Goal: Information Seeking & Learning: Learn about a topic

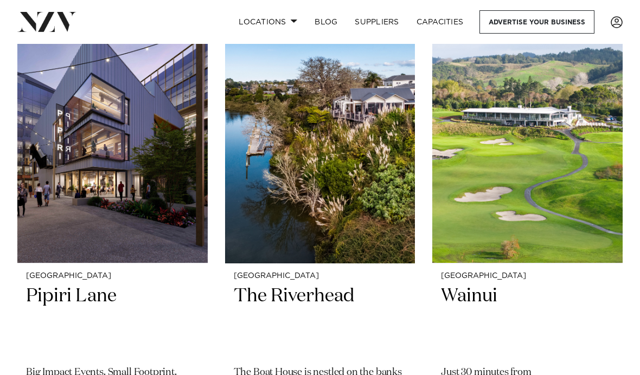
scroll to position [1749, 0]
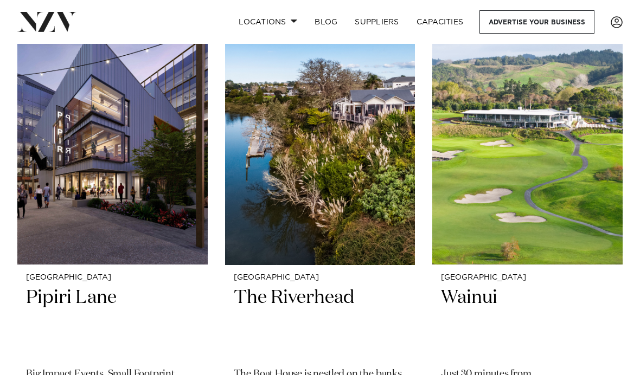
click at [475, 291] on h2 "Wainui" at bounding box center [527, 322] width 173 height 73
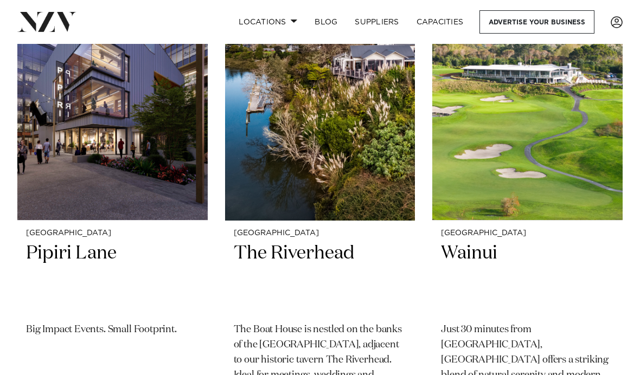
click at [327, 244] on h2 "The Riverhead" at bounding box center [320, 278] width 173 height 73
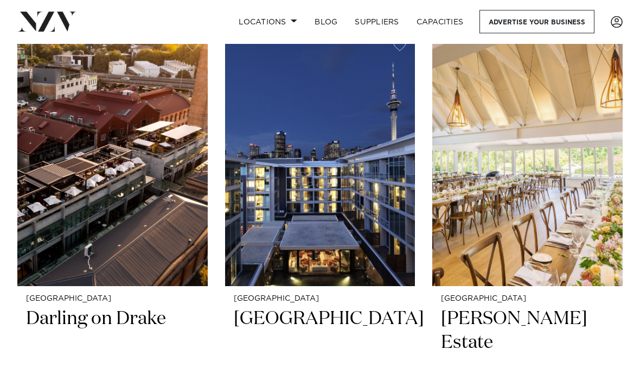
scroll to position [3712, 0]
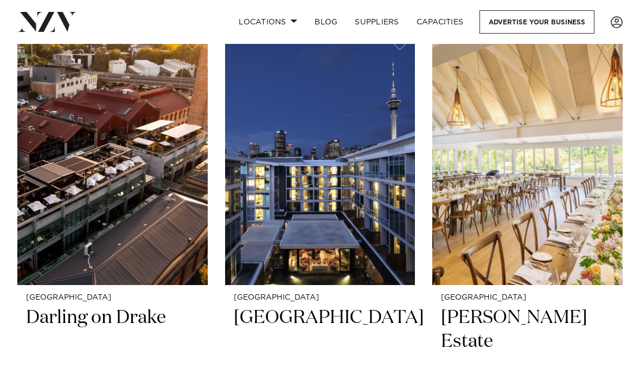
click at [568, 180] on img at bounding box center [527, 157] width 190 height 255
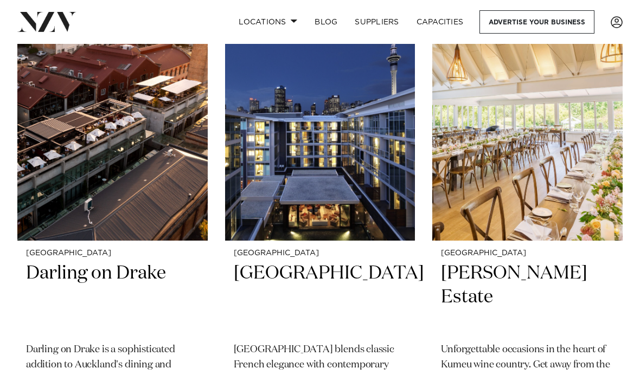
click at [491, 262] on h2 "Abel Estate" at bounding box center [527, 298] width 173 height 73
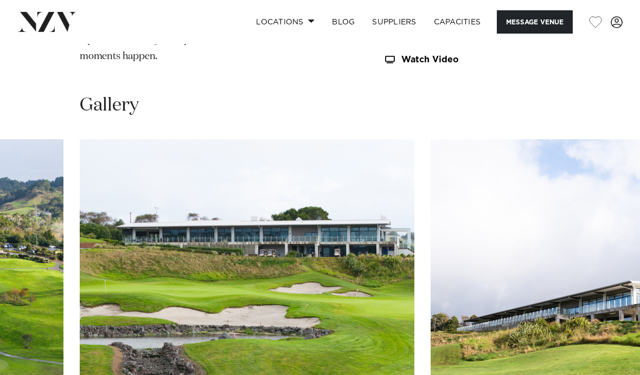
scroll to position [948, 0]
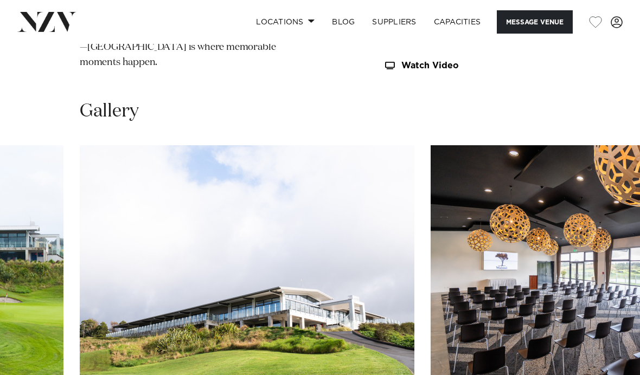
click at [597, 367] on swiper-container at bounding box center [320, 294] width 640 height 298
click at [601, 362] on swiper-container at bounding box center [320, 294] width 640 height 298
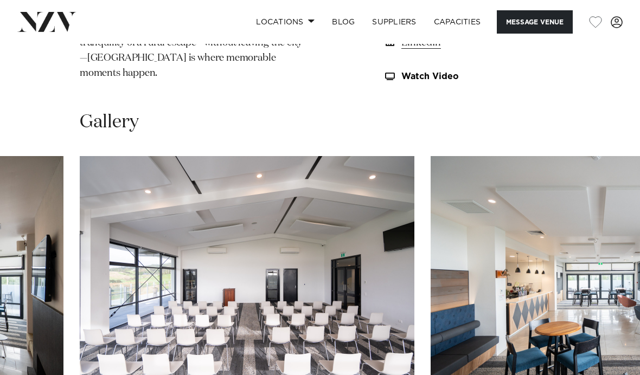
scroll to position [941, 0]
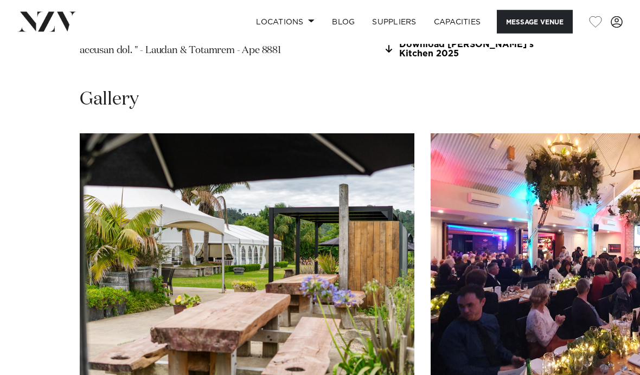
scroll to position [1135, 0]
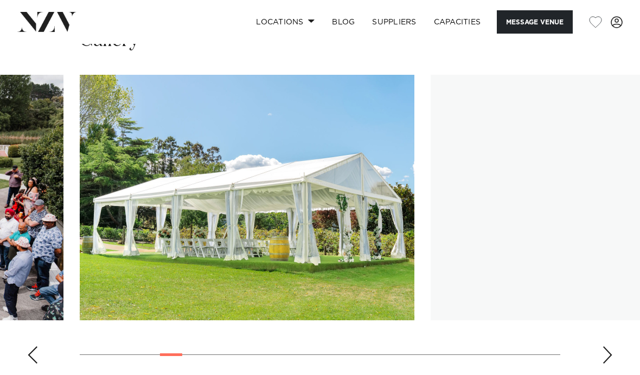
scroll to position [1040, 0]
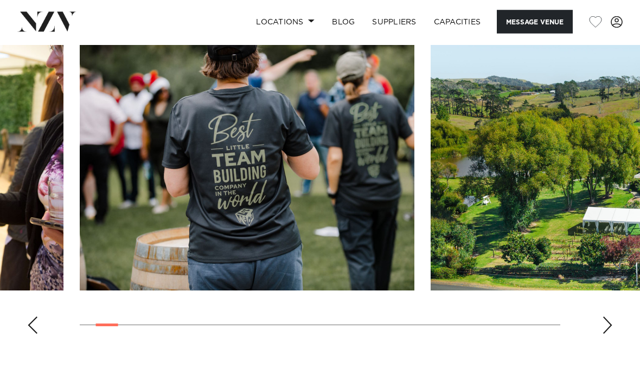
click at [607, 335] on div "Next slide" at bounding box center [607, 325] width 11 height 17
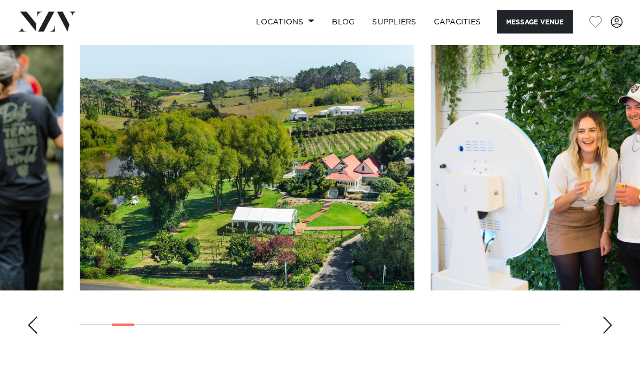
scroll to position [1074, 0]
click at [599, 343] on swiper-container at bounding box center [320, 194] width 640 height 298
click at [607, 334] on div "Next slide" at bounding box center [607, 325] width 11 height 17
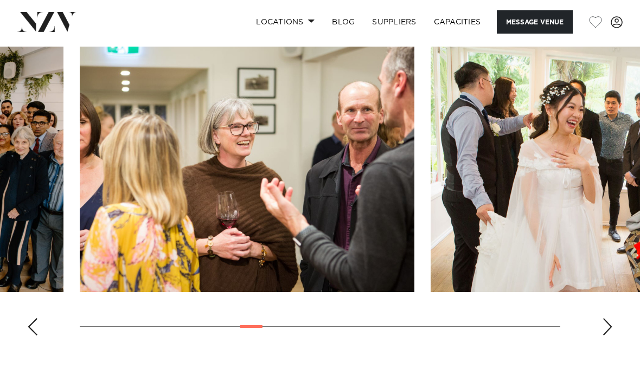
scroll to position [1067, 0]
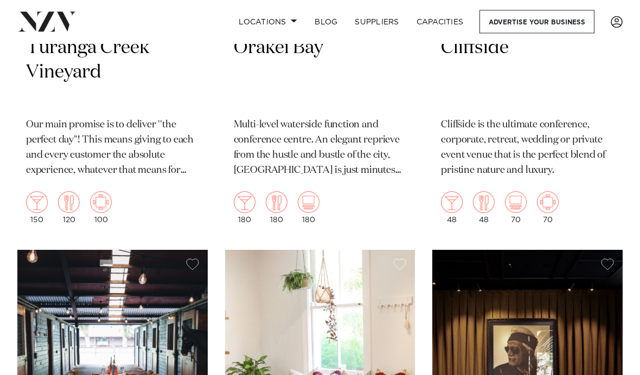
scroll to position [16925, 0]
